Goal: Information Seeking & Learning: Learn about a topic

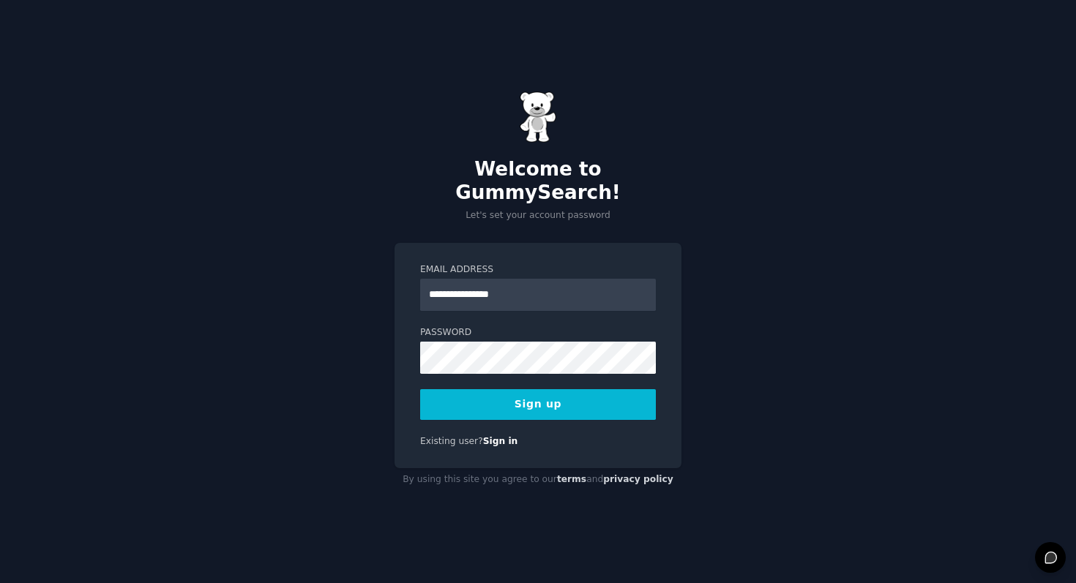
type input "**********"
click at [573, 400] on button "Sign up" at bounding box center [538, 404] width 236 height 31
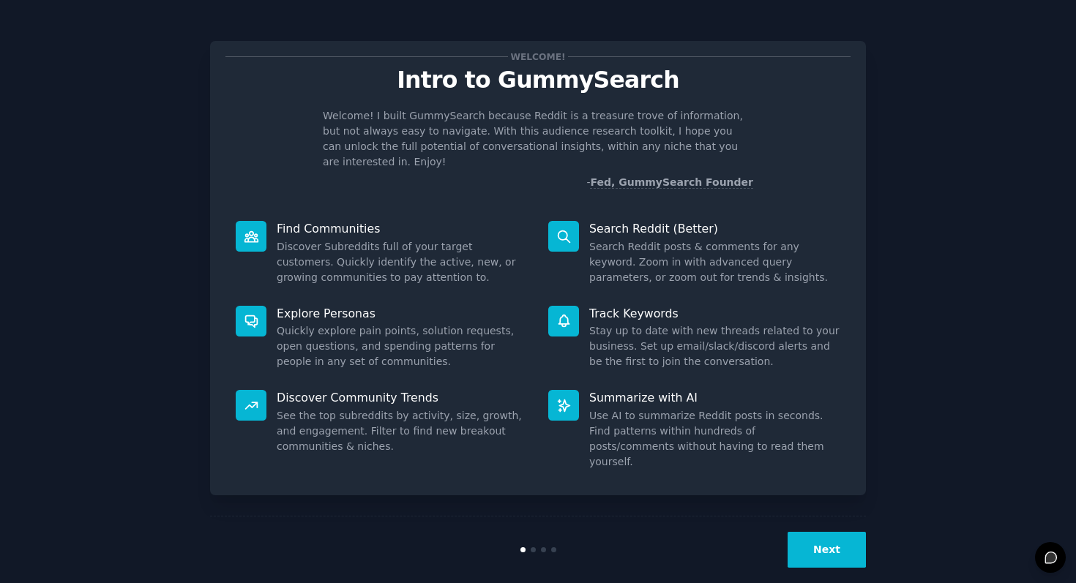
click at [832, 532] on button "Next" at bounding box center [827, 550] width 78 height 36
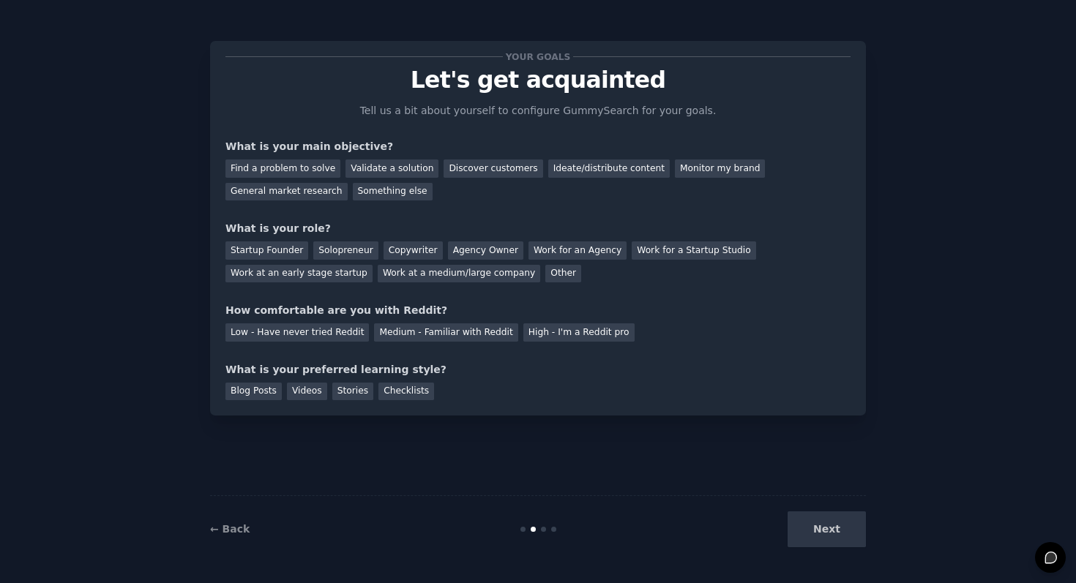
click at [832, 523] on div "Next" at bounding box center [756, 530] width 219 height 36
click at [819, 433] on div "Your goals Let's get acquainted Tell us a bit about yourself to configure Gummy…" at bounding box center [538, 291] width 656 height 542
click at [302, 190] on div "General market research" at bounding box center [286, 192] width 122 height 18
click at [485, 175] on div "Discover customers" at bounding box center [493, 169] width 99 height 18
click at [321, 192] on div "General market research" at bounding box center [286, 192] width 122 height 18
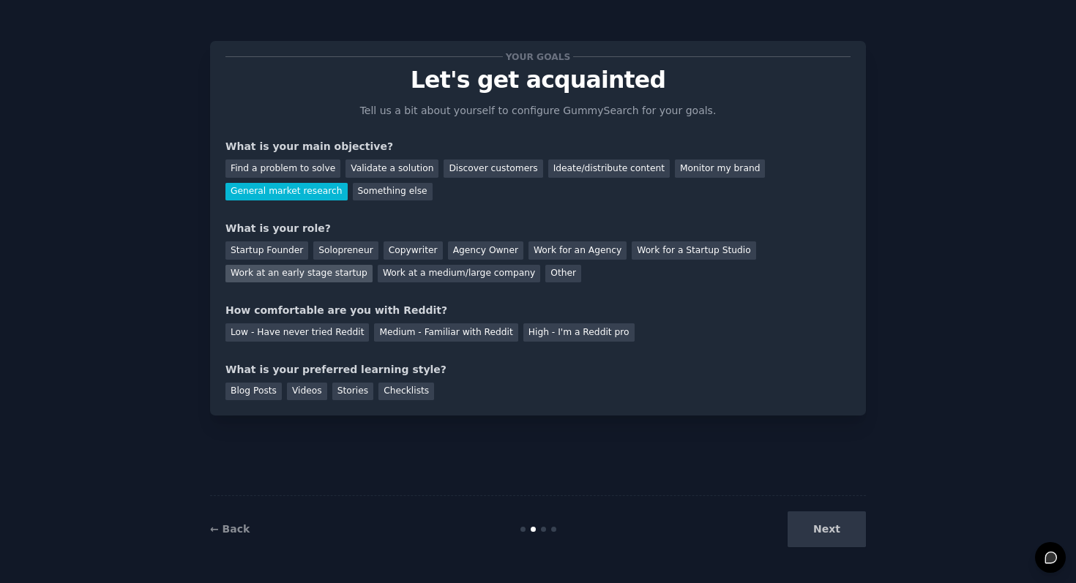
click at [338, 280] on div "Work at an early stage startup" at bounding box center [298, 274] width 147 height 18
click at [463, 337] on div "Medium - Familiar with Reddit" at bounding box center [445, 333] width 143 height 18
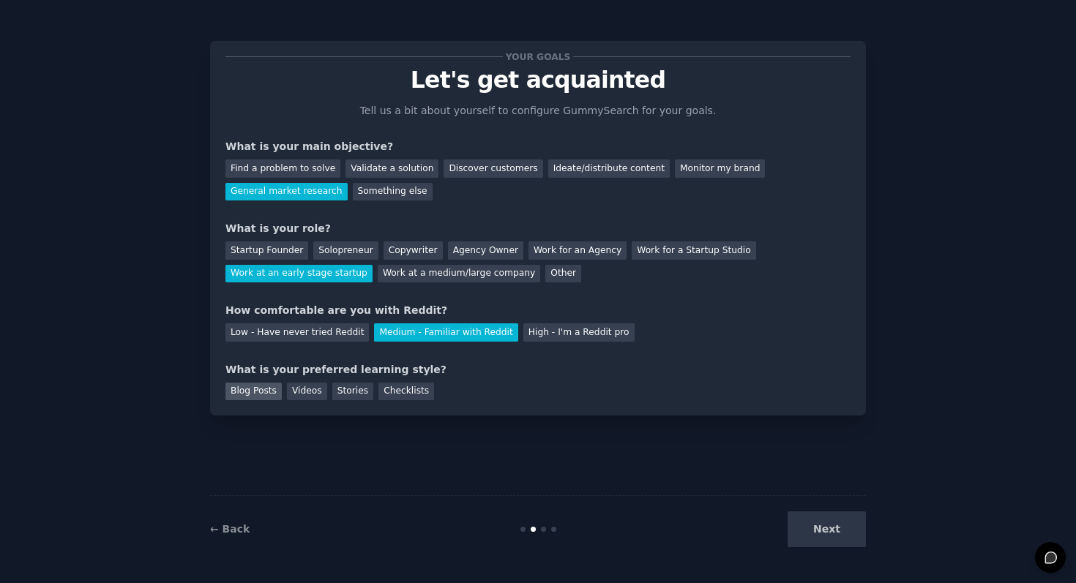
click at [258, 397] on div "Blog Posts" at bounding box center [253, 392] width 56 height 18
click at [398, 392] on div "Checklists" at bounding box center [406, 392] width 56 height 18
click at [812, 520] on button "Next" at bounding box center [827, 530] width 78 height 36
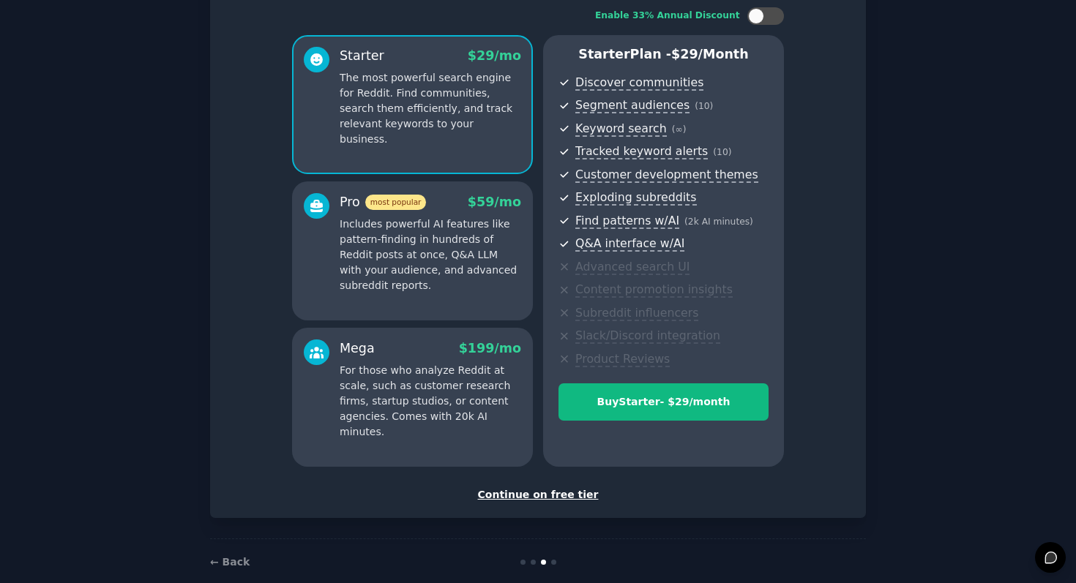
scroll to position [119, 0]
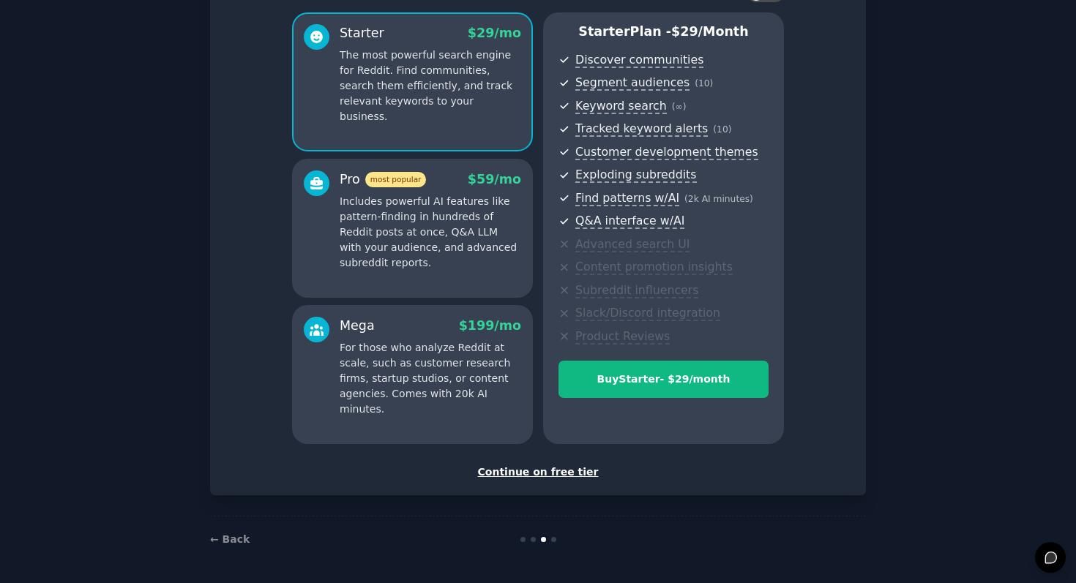
click at [537, 474] on div "Continue on free tier" at bounding box center [537, 472] width 625 height 15
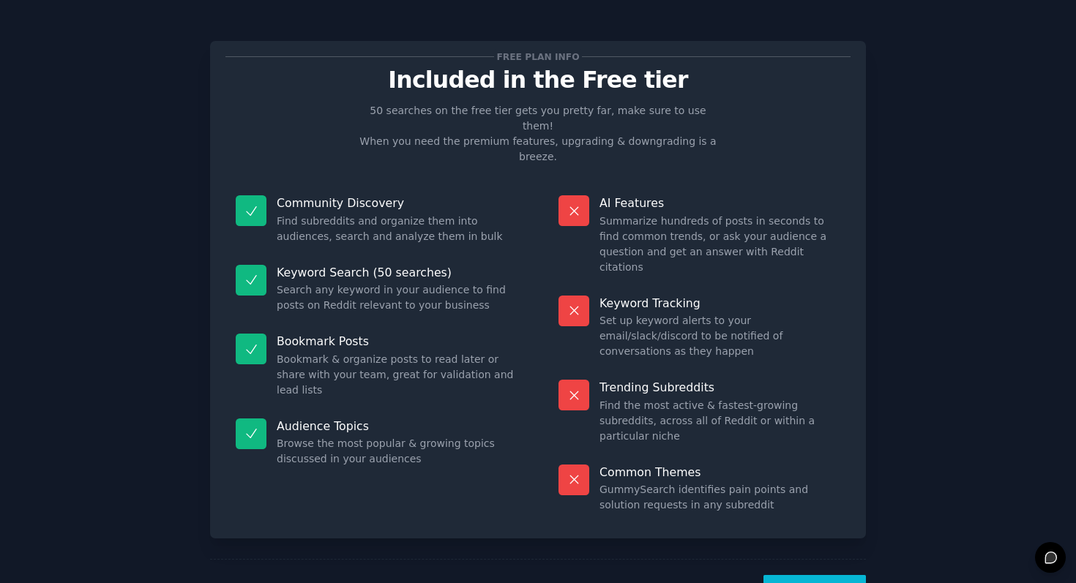
click at [799, 575] on button "Let's Go!" at bounding box center [814, 593] width 102 height 36
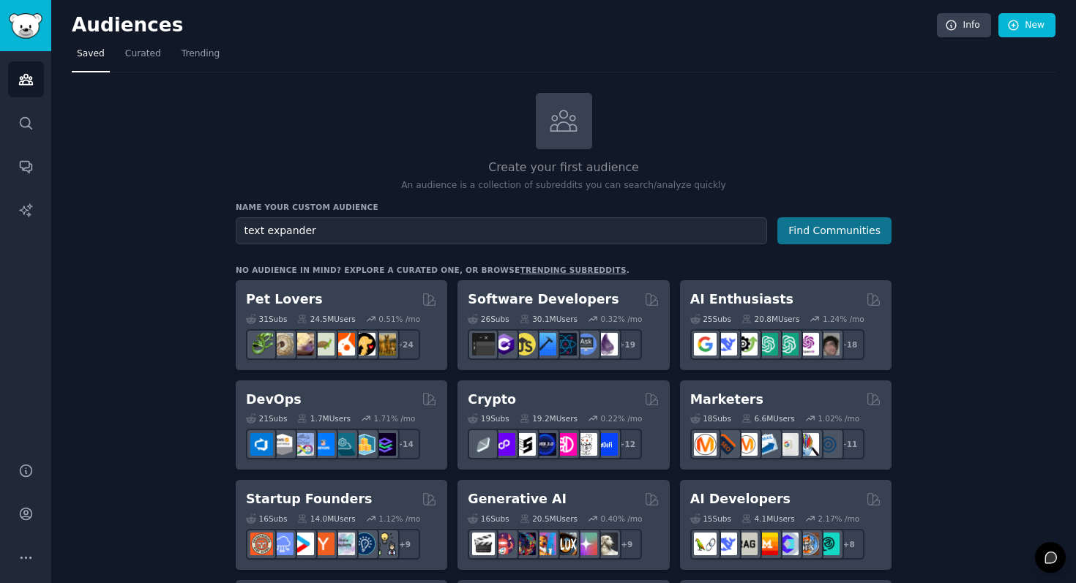
type input "text expander"
click at [810, 232] on button "Find Communities" at bounding box center [834, 230] width 114 height 27
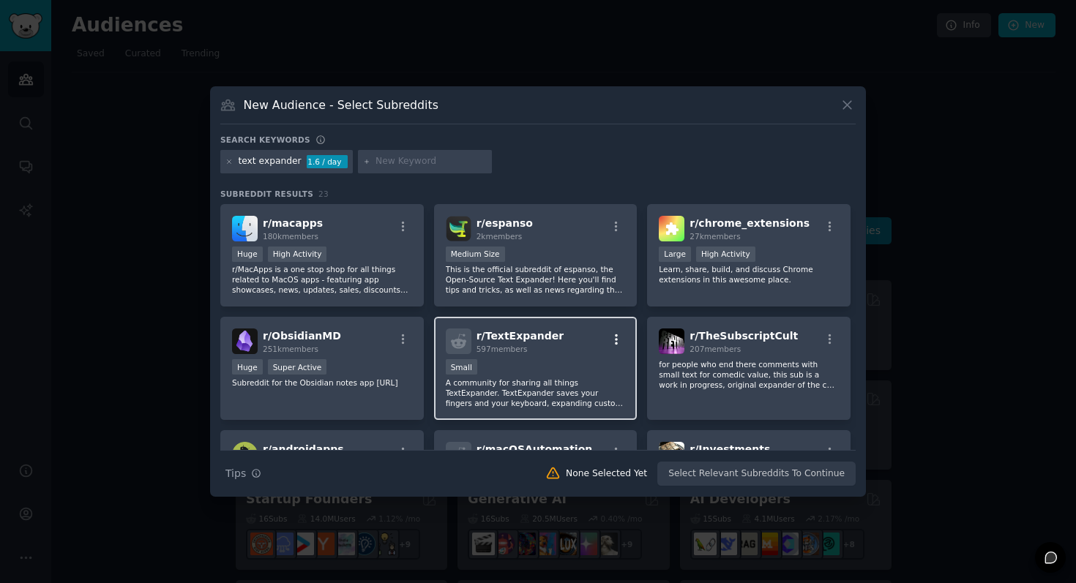
click at [616, 334] on icon "button" at bounding box center [616, 339] width 13 height 13
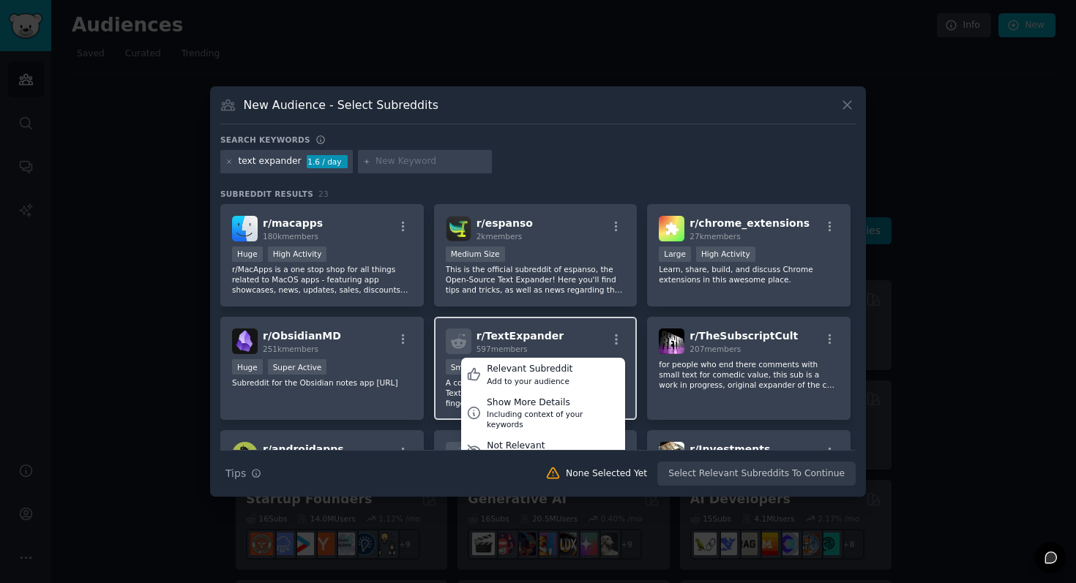
click at [590, 329] on div "r/ TextExpander 597 members Relevant Subreddit Add to your audience Show More D…" at bounding box center [536, 342] width 180 height 26
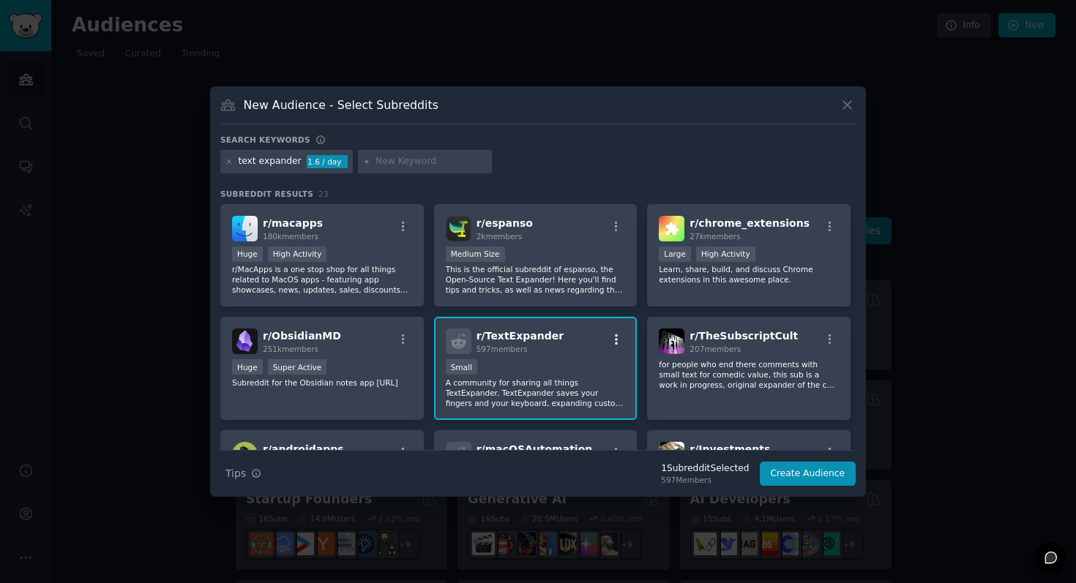
click at [621, 336] on button "button" at bounding box center [617, 339] width 18 height 13
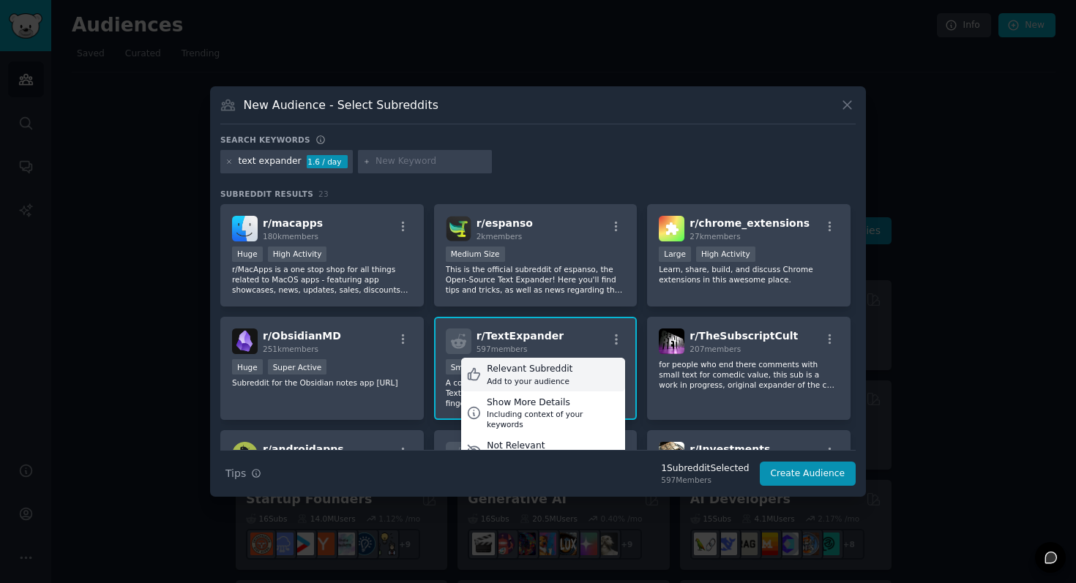
click at [516, 363] on div "Relevant Subreddit" at bounding box center [530, 369] width 86 height 13
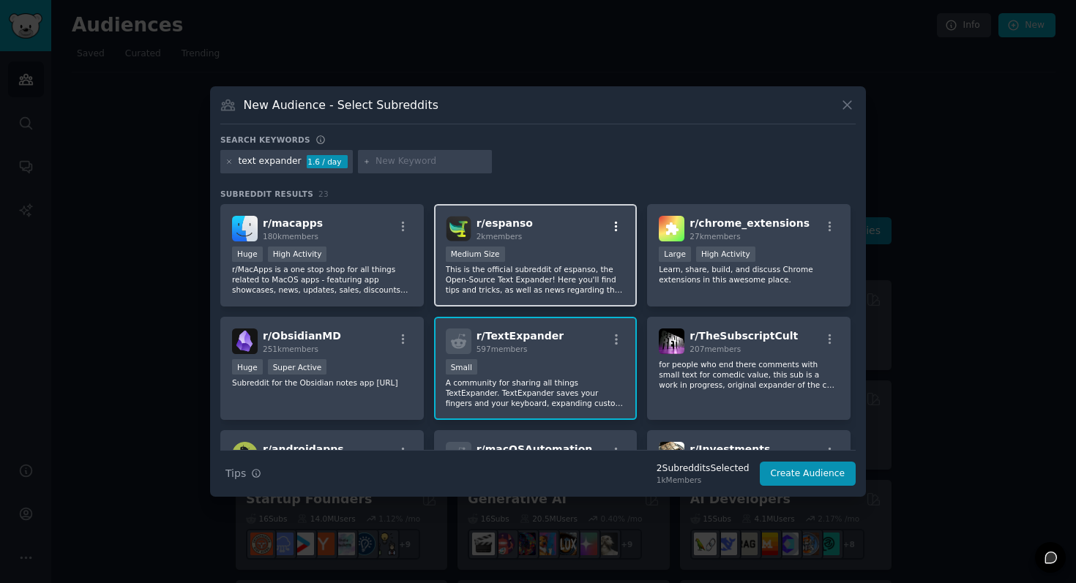
click at [610, 225] on icon "button" at bounding box center [616, 226] width 13 height 13
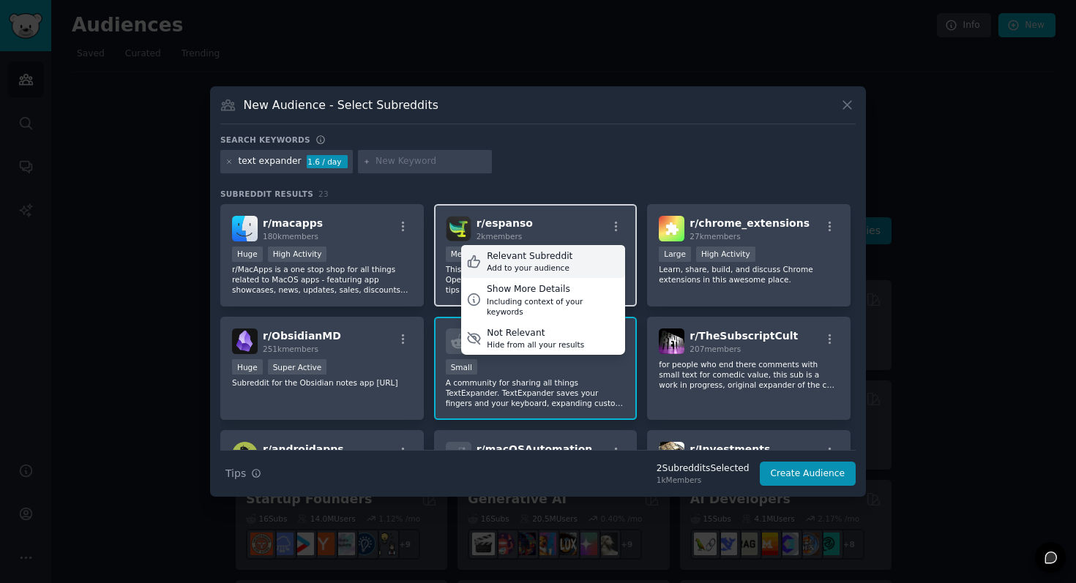
click at [546, 271] on div "Add to your audience" at bounding box center [530, 268] width 86 height 10
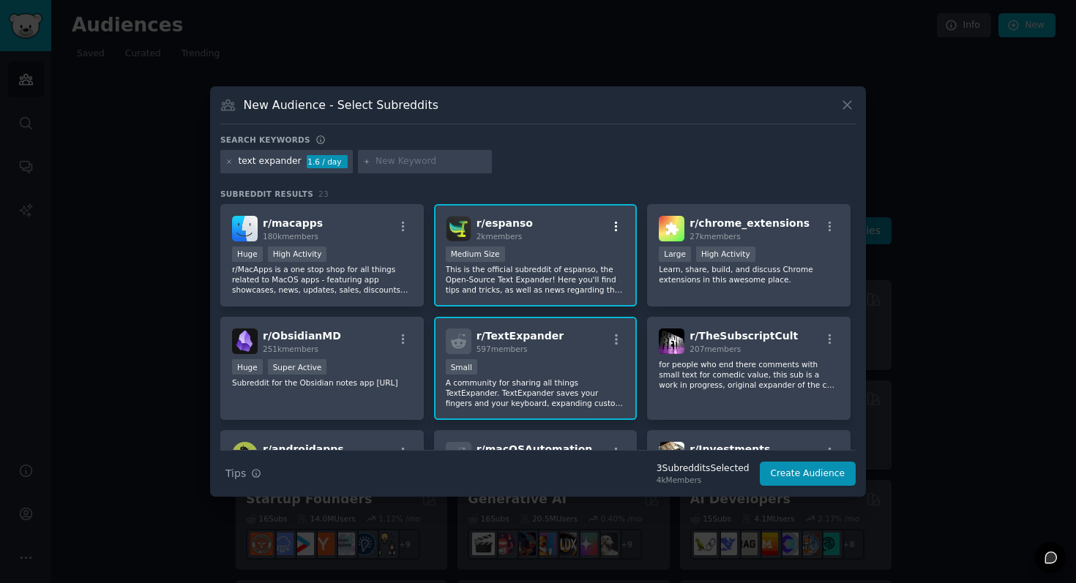
click at [622, 220] on button "button" at bounding box center [617, 226] width 18 height 13
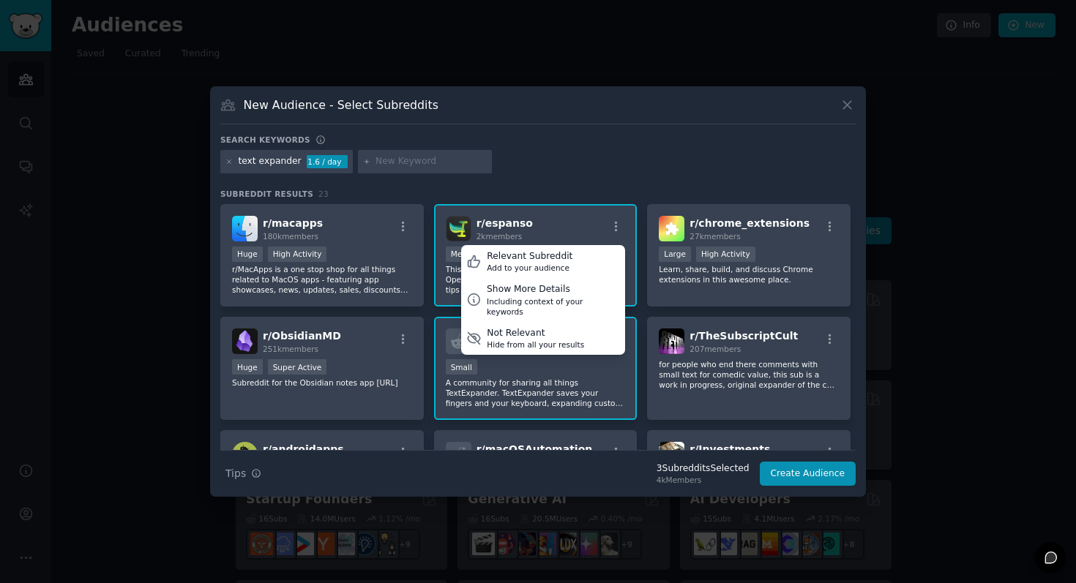
click at [622, 187] on div "Search keywords text expander 1.6 / day Subreddit Results 23 r/ macapps 180k me…" at bounding box center [537, 311] width 635 height 352
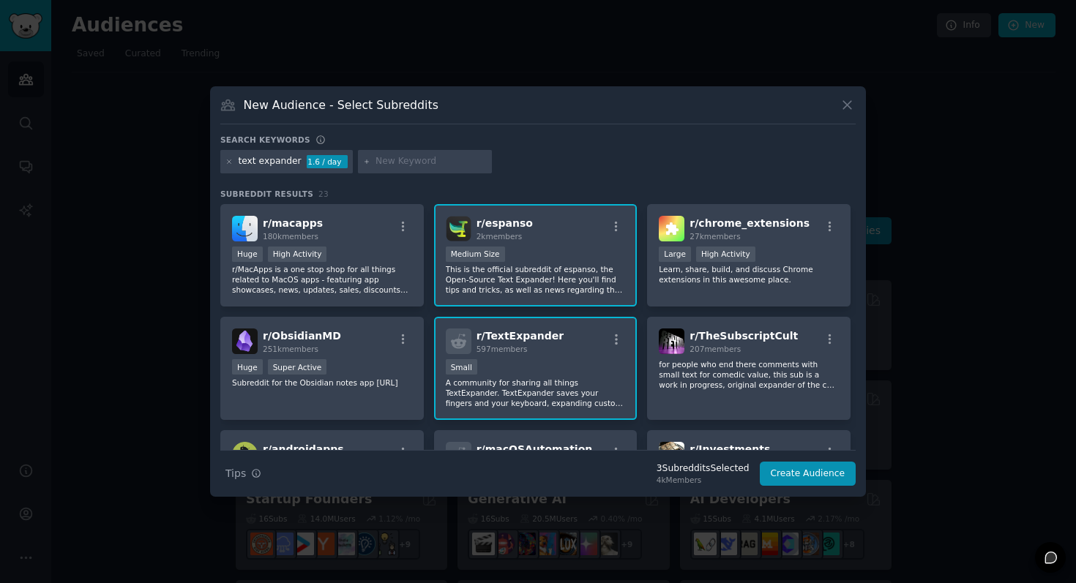
scroll to position [40, 0]
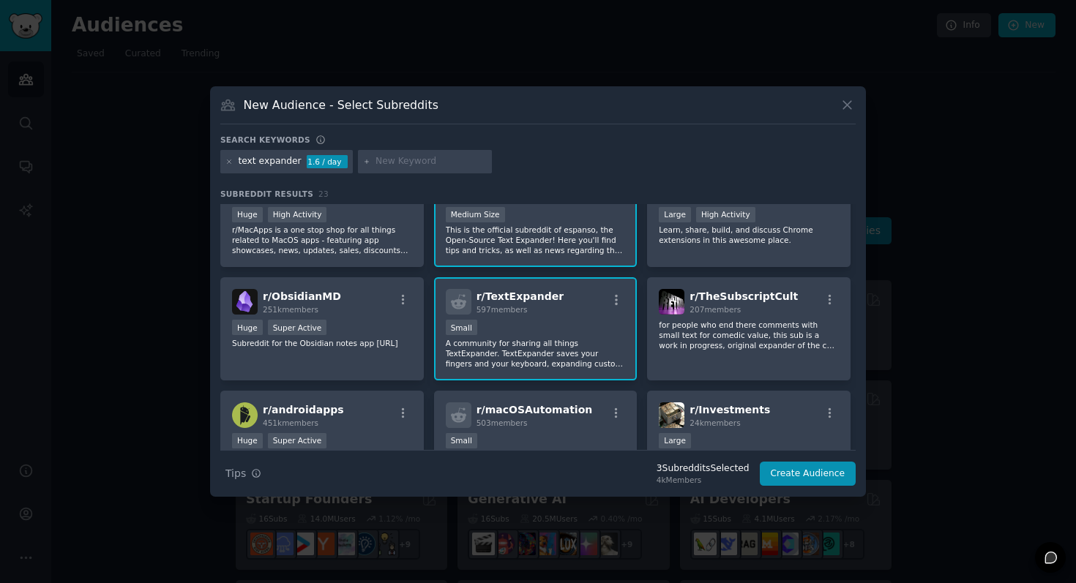
click at [596, 235] on p "This is the official subreddit of espanso, the Open-Source Text Expander! Here …" at bounding box center [536, 240] width 180 height 31
click at [589, 237] on p "This is the official subreddit of espanso, the Open-Source Text Expander! Here …" at bounding box center [536, 240] width 180 height 31
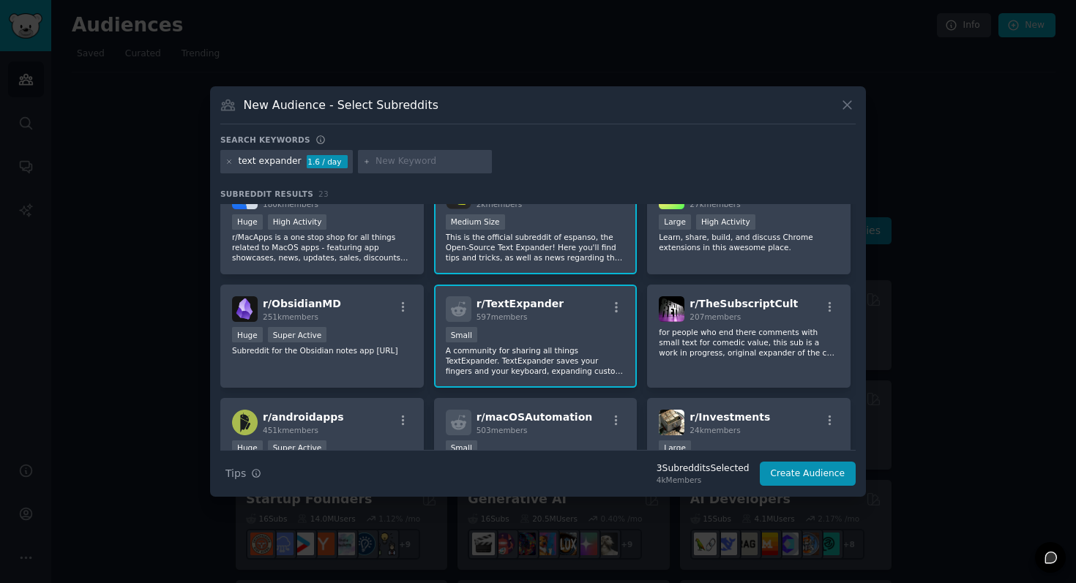
scroll to position [0, 0]
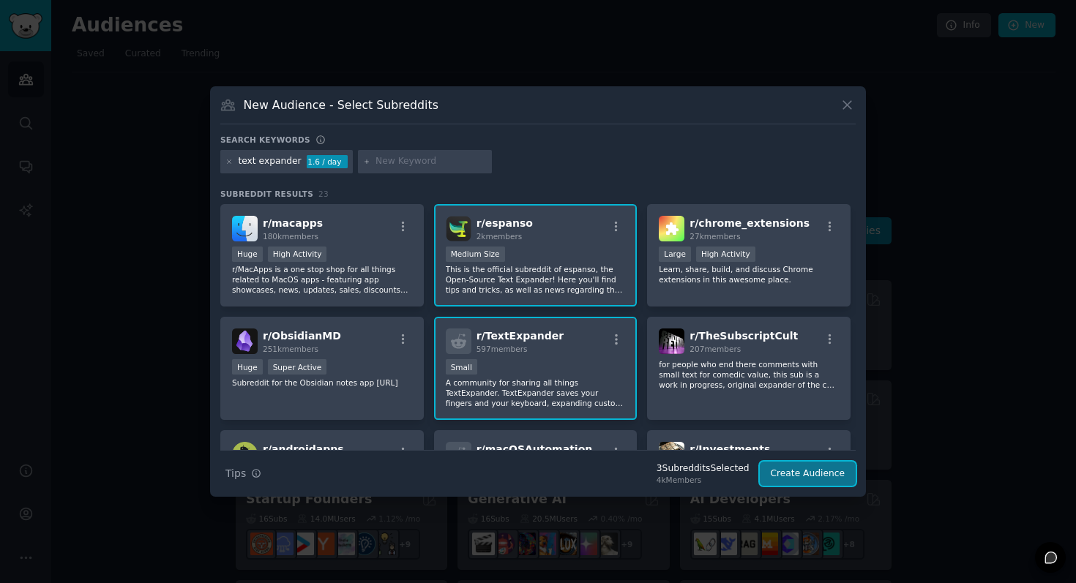
click at [799, 479] on button "Create Audience" at bounding box center [808, 474] width 97 height 25
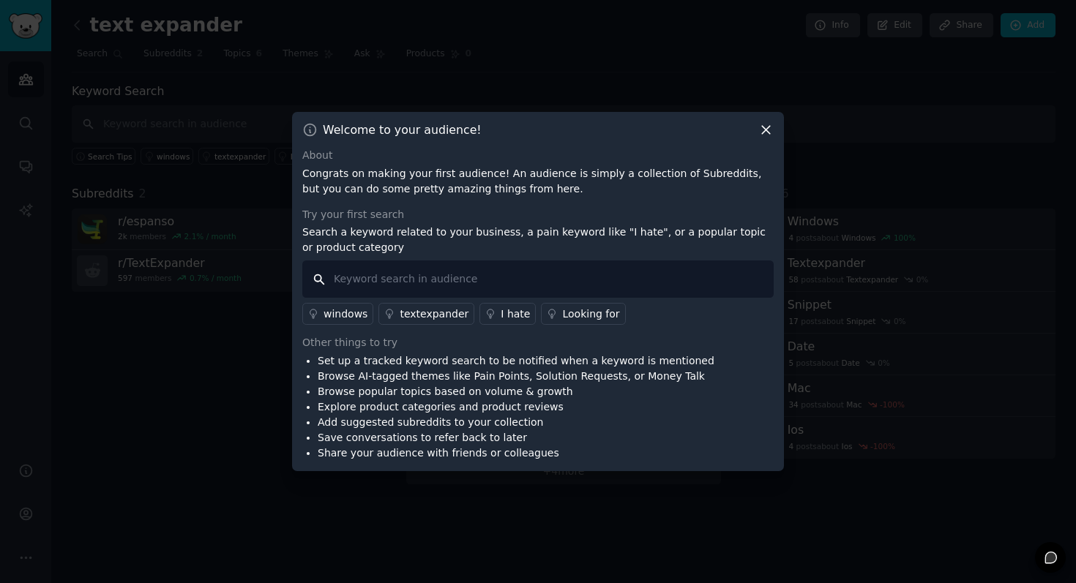
click at [496, 280] on input "text" at bounding box center [537, 279] width 471 height 37
click at [763, 130] on icon at bounding box center [765, 129] width 15 height 15
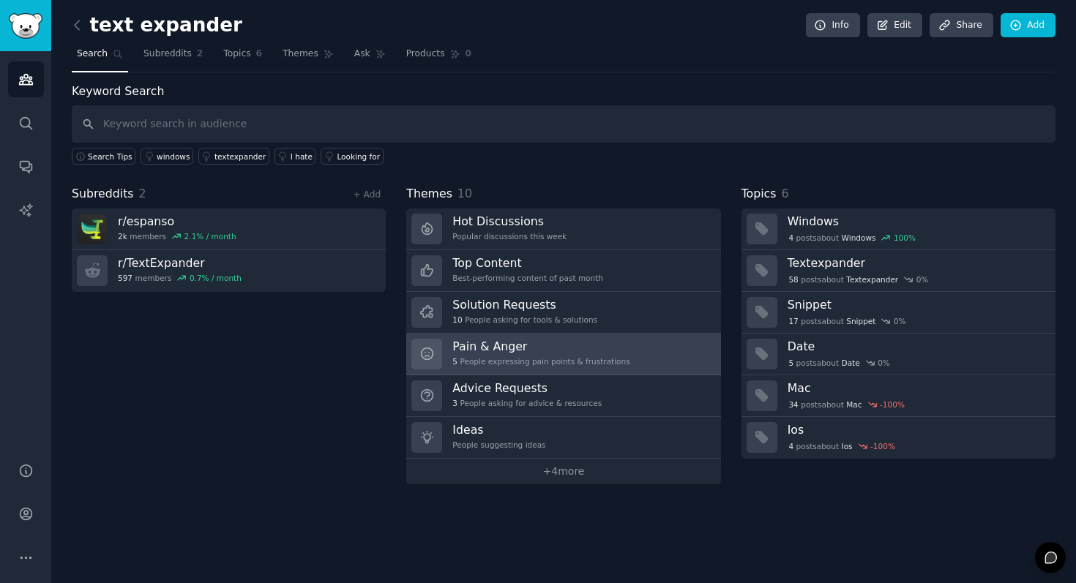
click at [616, 343] on h3 "Pain & Anger" at bounding box center [540, 346] width 177 height 15
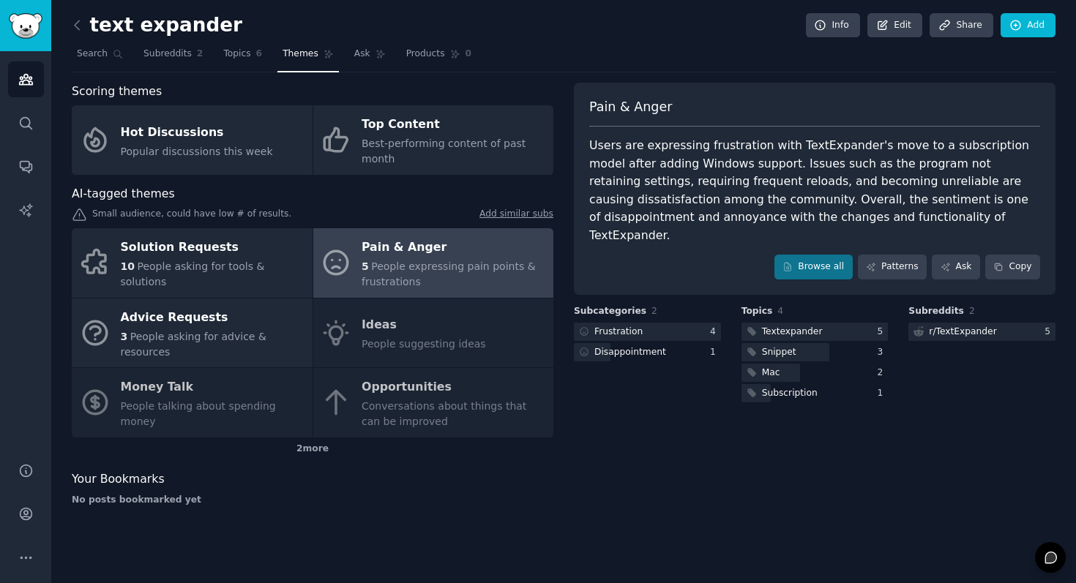
click at [473, 332] on div "Solution Requests 10 People asking for tools & solutions Pain & Anger 5 People …" at bounding box center [313, 332] width 482 height 209
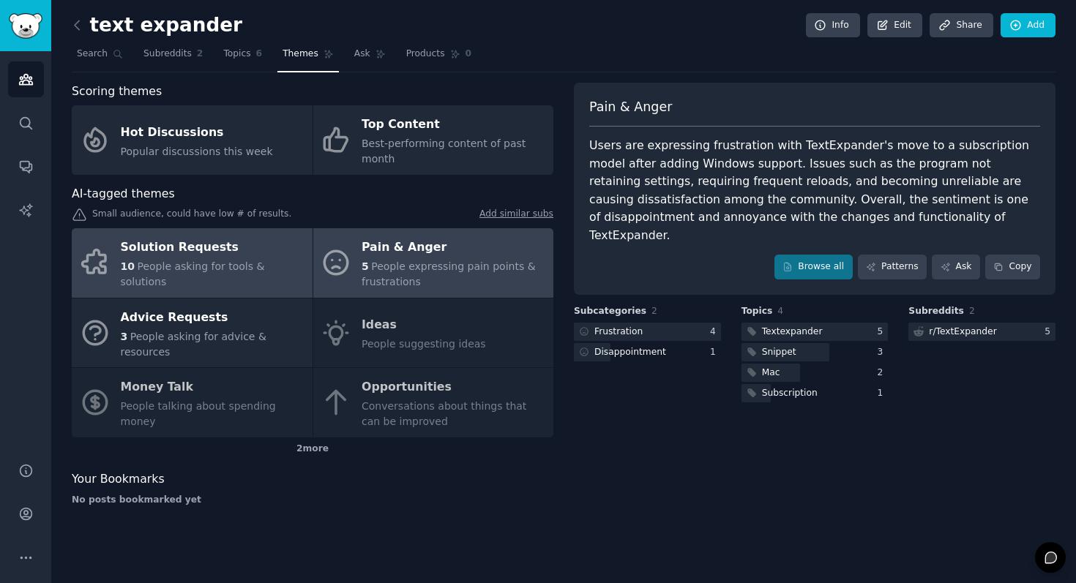
click at [276, 257] on div "Solution Requests" at bounding box center [213, 247] width 184 height 23
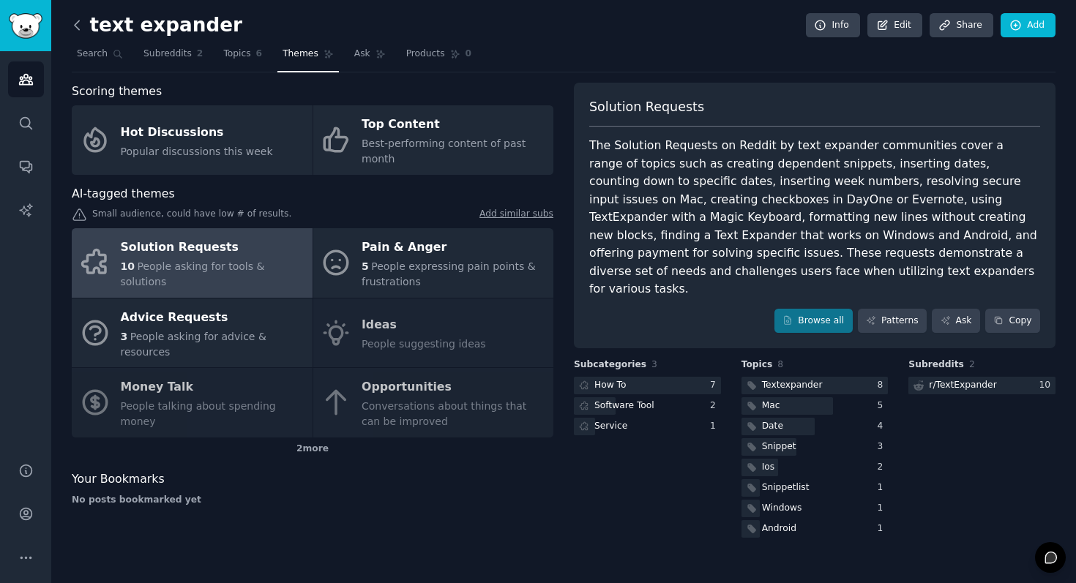
click at [83, 20] on icon at bounding box center [77, 25] width 15 height 15
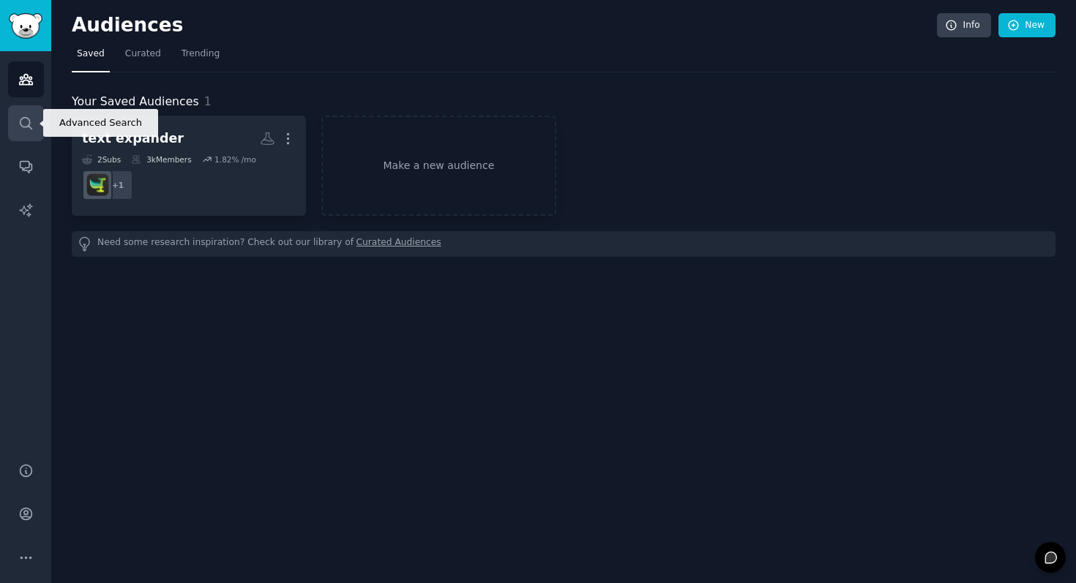
click at [17, 111] on link "Search" at bounding box center [26, 123] width 36 height 36
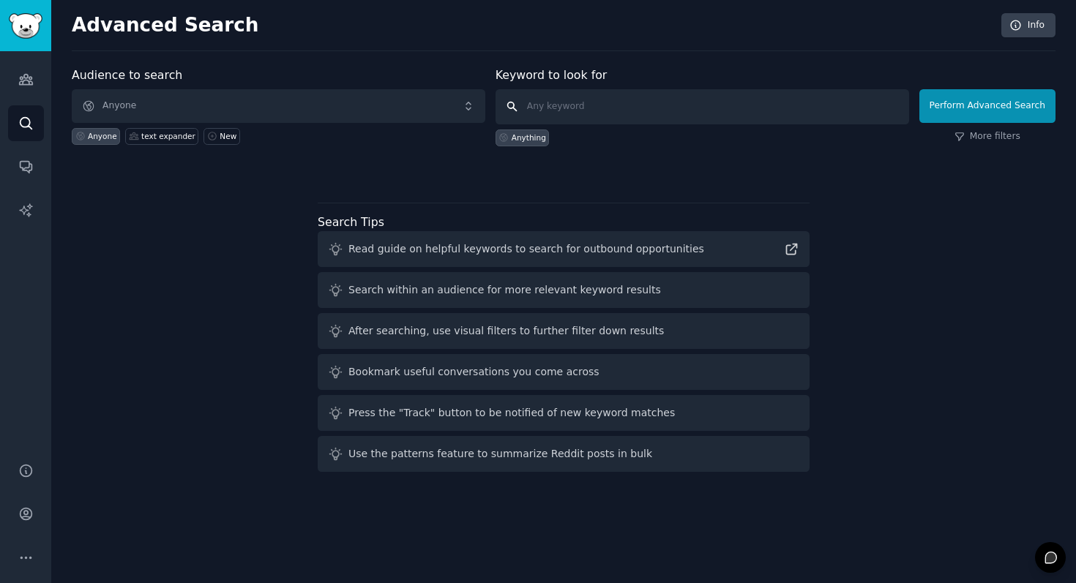
click at [597, 104] on input "text" at bounding box center [703, 106] width 414 height 35
type input "canned responses"
click at [960, 108] on button "Perform Advanced Search" at bounding box center [987, 106] width 136 height 34
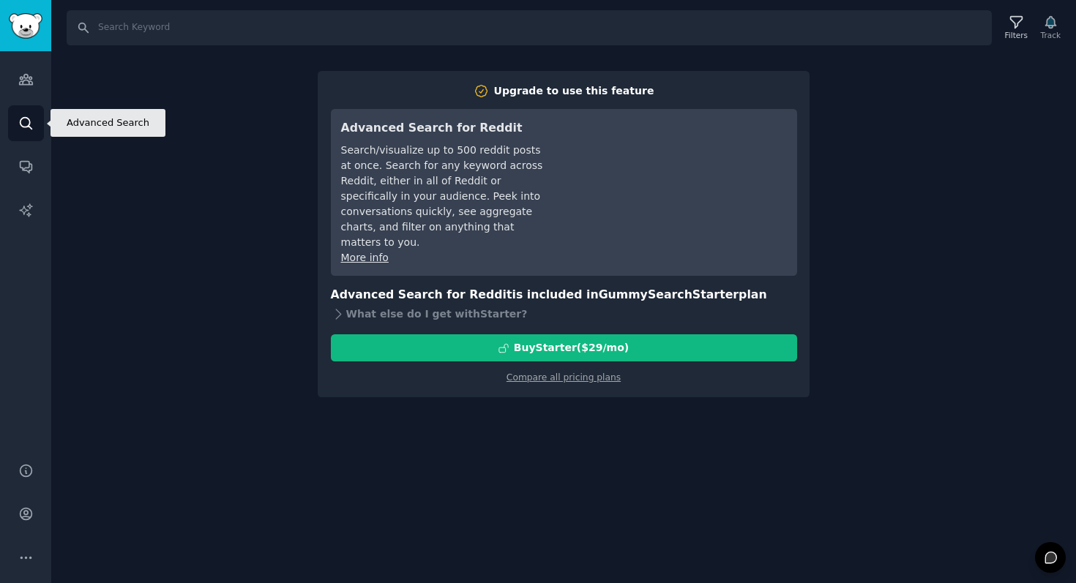
click at [28, 119] on icon "Sidebar" at bounding box center [26, 123] width 12 height 12
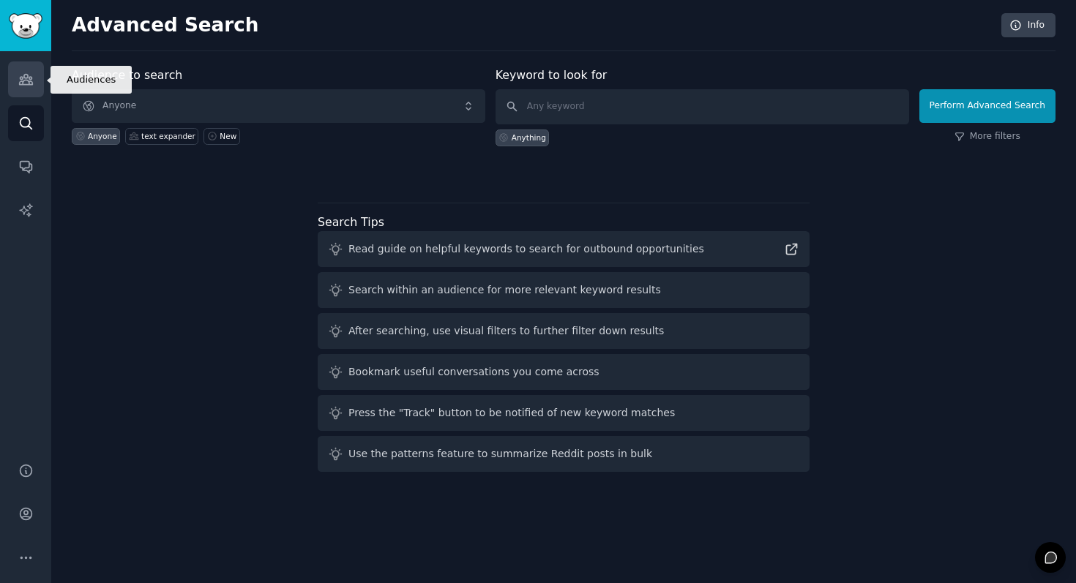
click at [24, 85] on icon "Sidebar" at bounding box center [25, 79] width 15 height 15
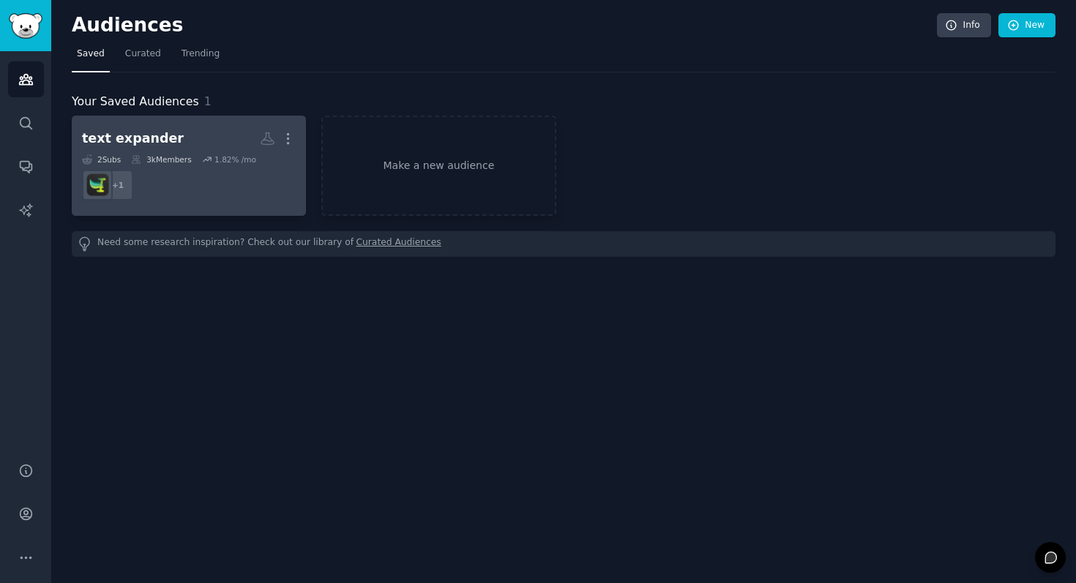
click at [188, 190] on dd "+ 1" at bounding box center [189, 185] width 214 height 41
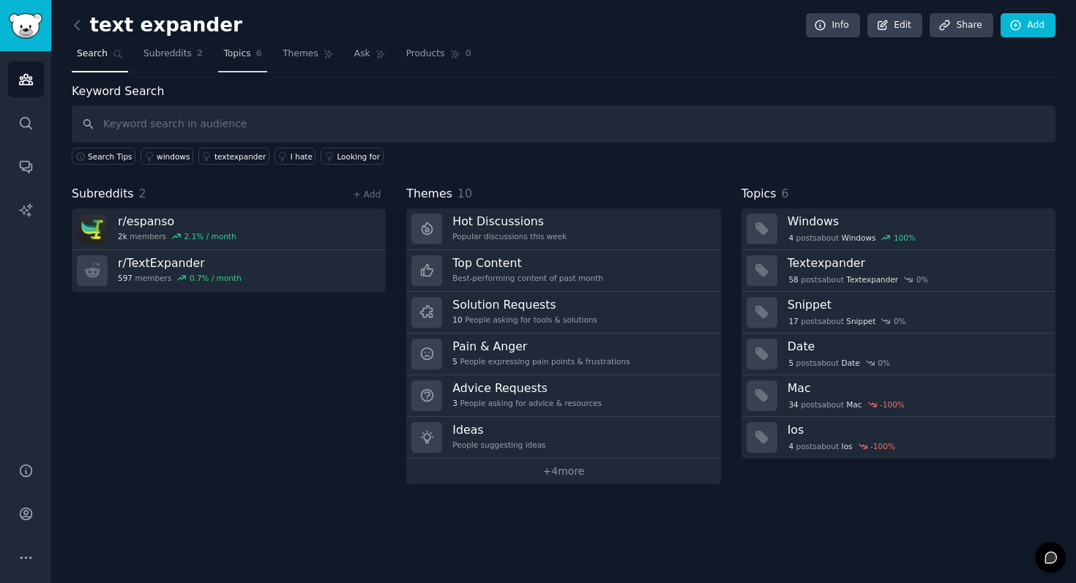
click at [240, 56] on span "Topics" at bounding box center [236, 54] width 27 height 13
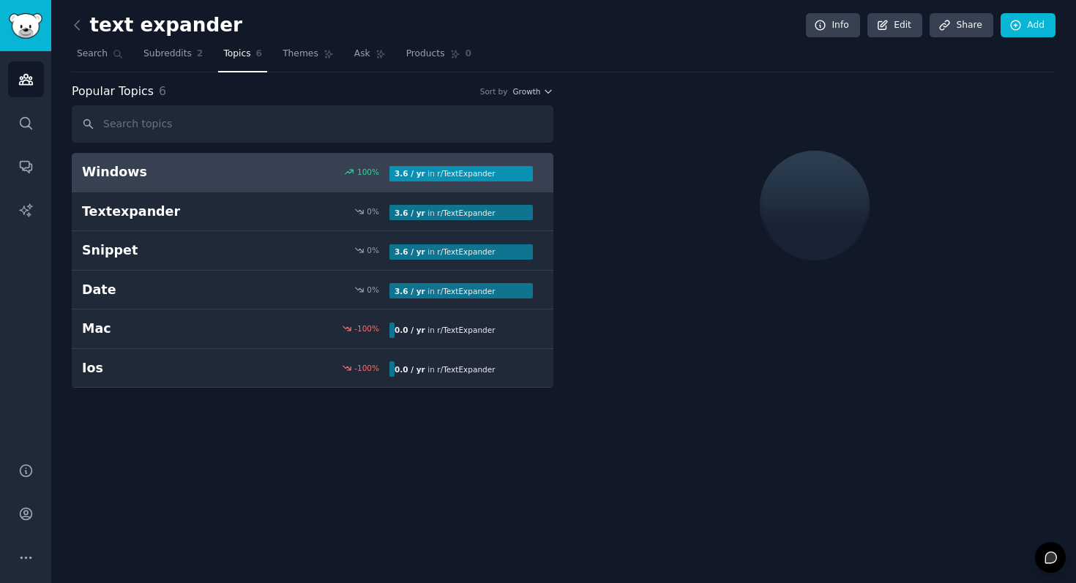
click at [258, 181] on link "Windows 100 % 3.6 / yr in r/ TextExpander" at bounding box center [313, 173] width 482 height 40
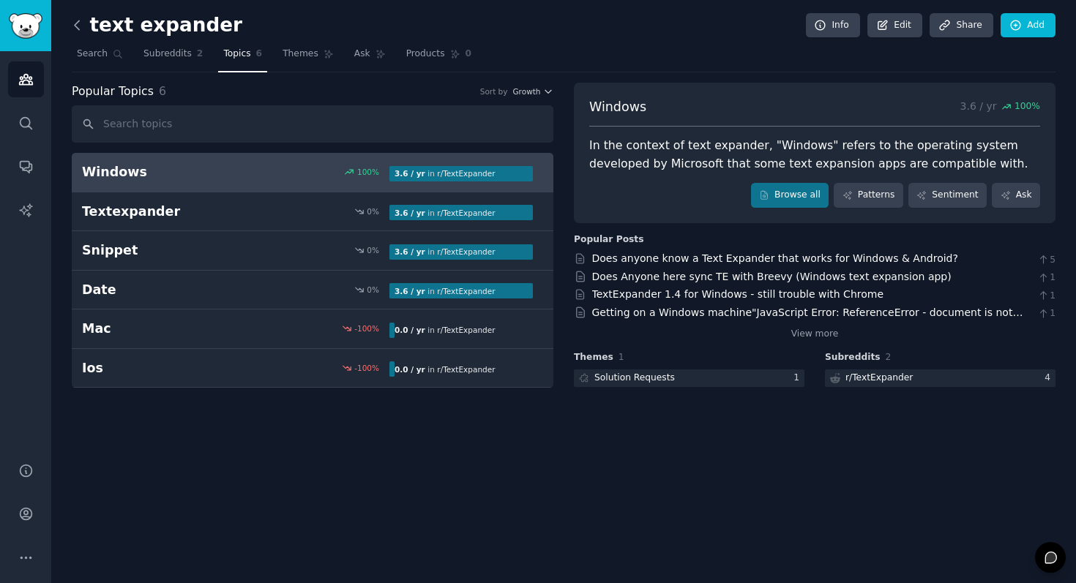
click at [73, 21] on icon at bounding box center [77, 25] width 15 height 15
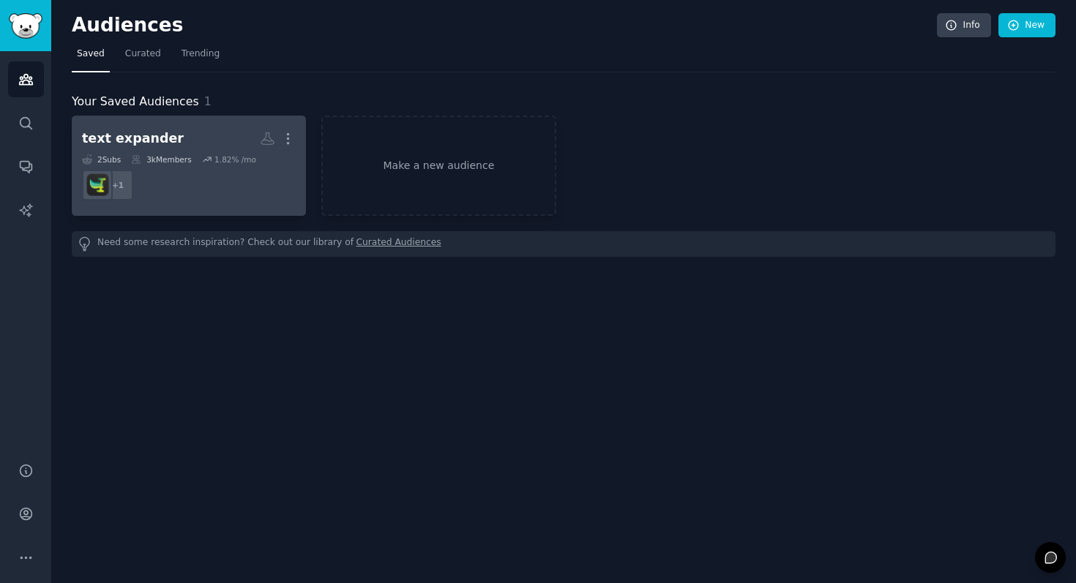
click at [241, 206] on link "text expander More 2 Sub s 3k Members 1.82 % /mo + 1" at bounding box center [189, 166] width 234 height 100
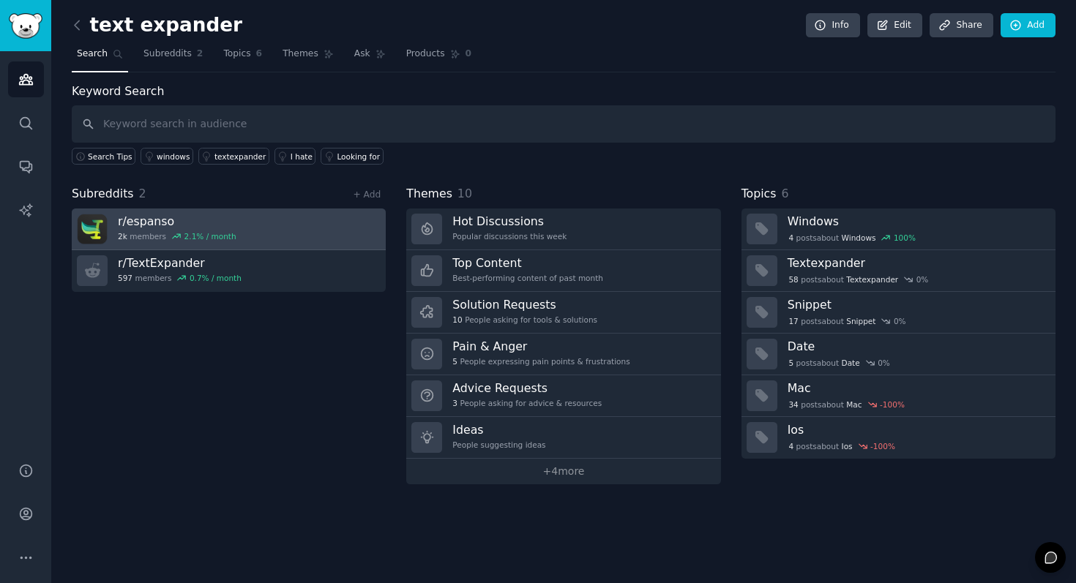
click at [301, 242] on link "r/ espanso 2k members 2.1 % / month" at bounding box center [229, 230] width 314 height 42
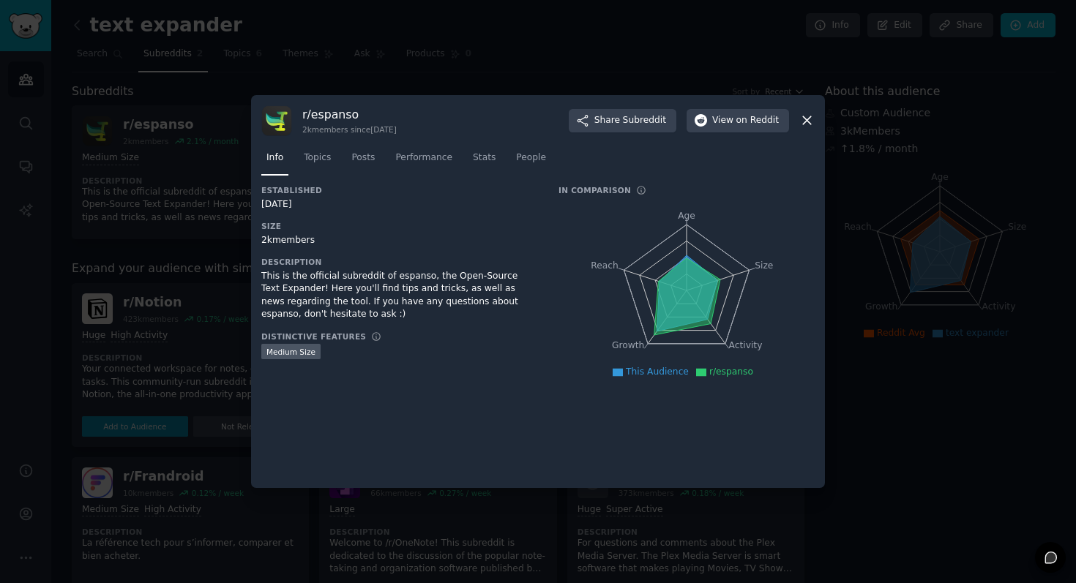
click at [213, 262] on div at bounding box center [538, 291] width 1076 height 583
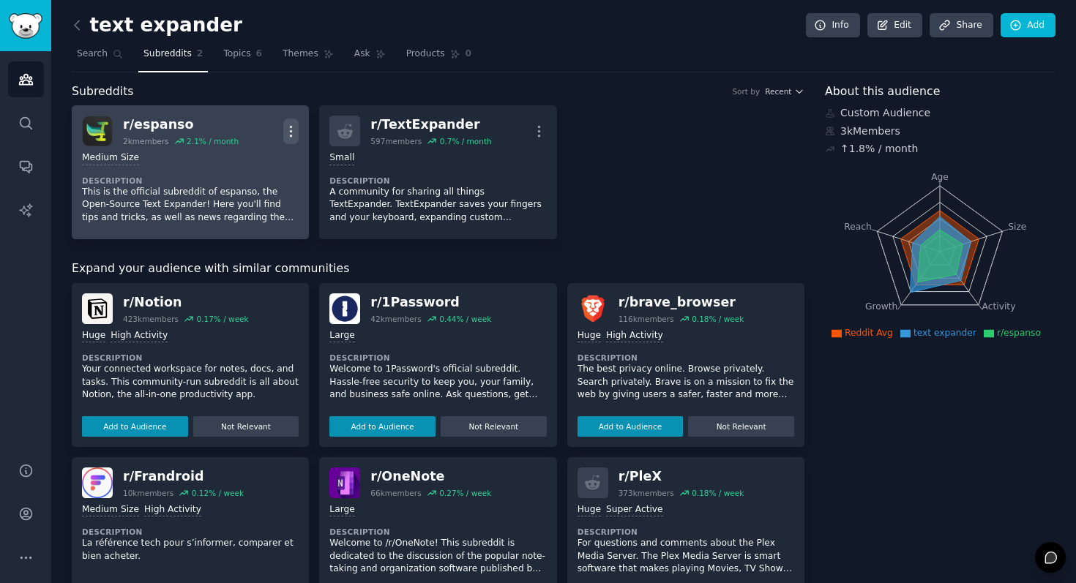
click at [284, 130] on icon "button" at bounding box center [290, 131] width 15 height 15
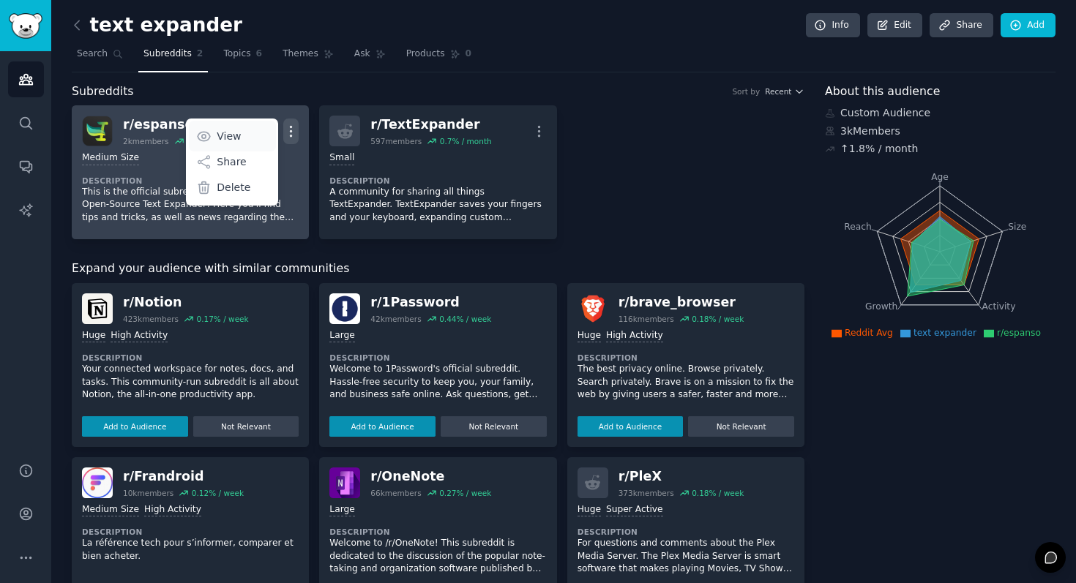
click at [246, 143] on link "View" at bounding box center [232, 136] width 87 height 31
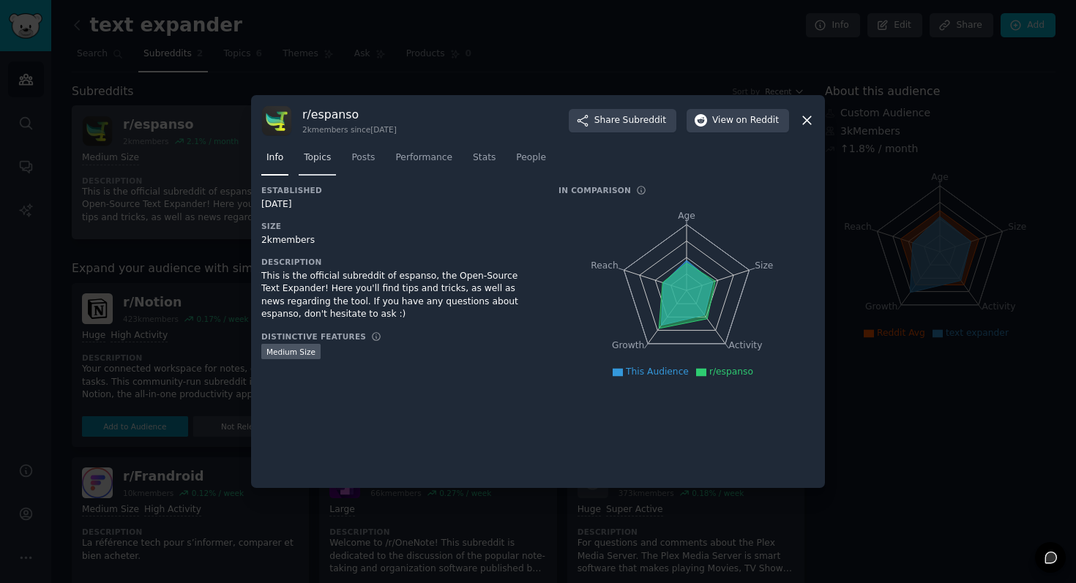
click at [318, 155] on span "Topics" at bounding box center [317, 158] width 27 height 13
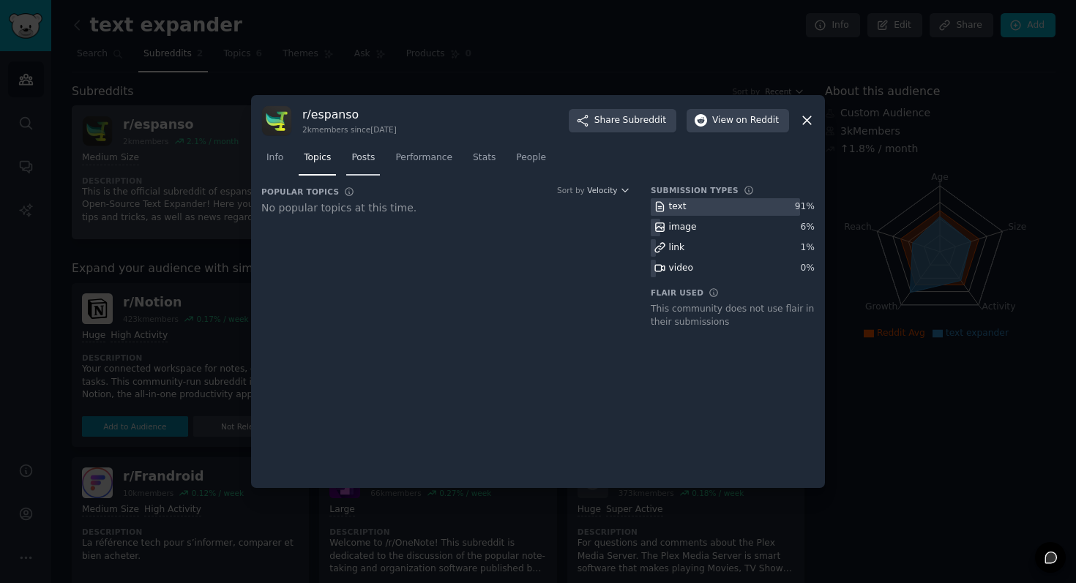
click at [370, 161] on span "Posts" at bounding box center [362, 158] width 23 height 13
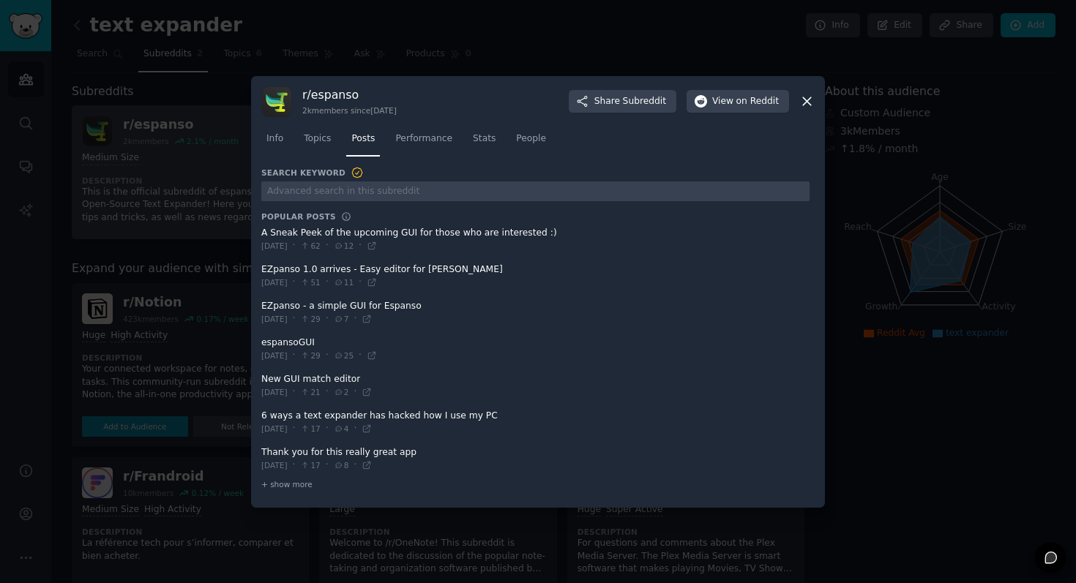
click at [457, 306] on span at bounding box center [535, 313] width 548 height 36
click at [378, 307] on span at bounding box center [535, 313] width 548 height 36
click at [370, 318] on icon at bounding box center [367, 318] width 7 height 7
click at [509, 62] on div at bounding box center [538, 291] width 1076 height 583
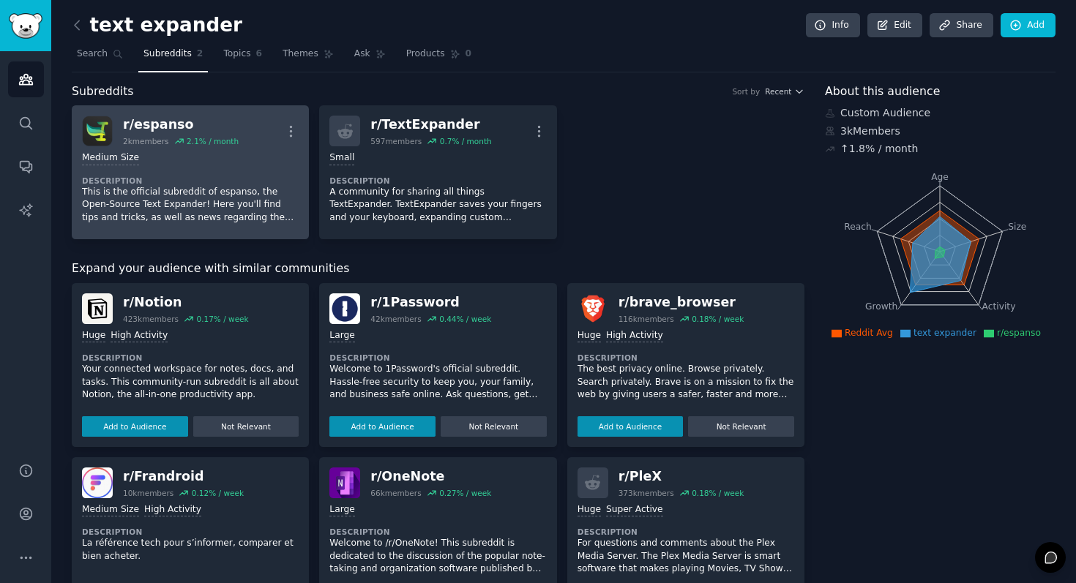
click at [269, 137] on div "r/ espanso 2k members 2.1 % / month More" at bounding box center [190, 131] width 217 height 31
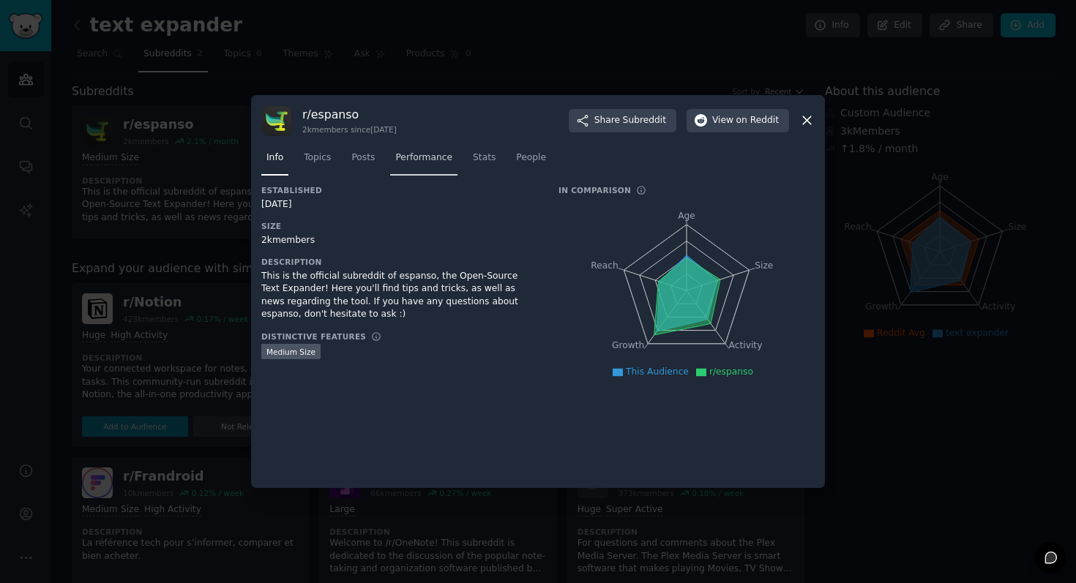
click at [443, 161] on span "Performance" at bounding box center [423, 158] width 57 height 13
